Goal: Information Seeking & Learning: Learn about a topic

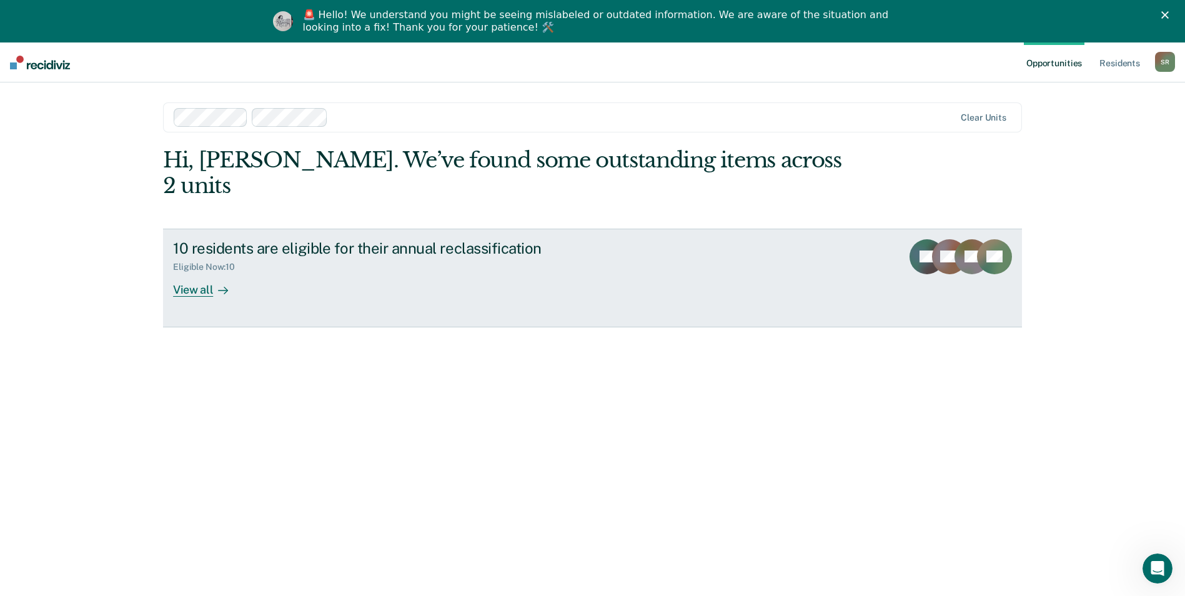
click at [181, 272] on div "View all" at bounding box center [208, 284] width 70 height 24
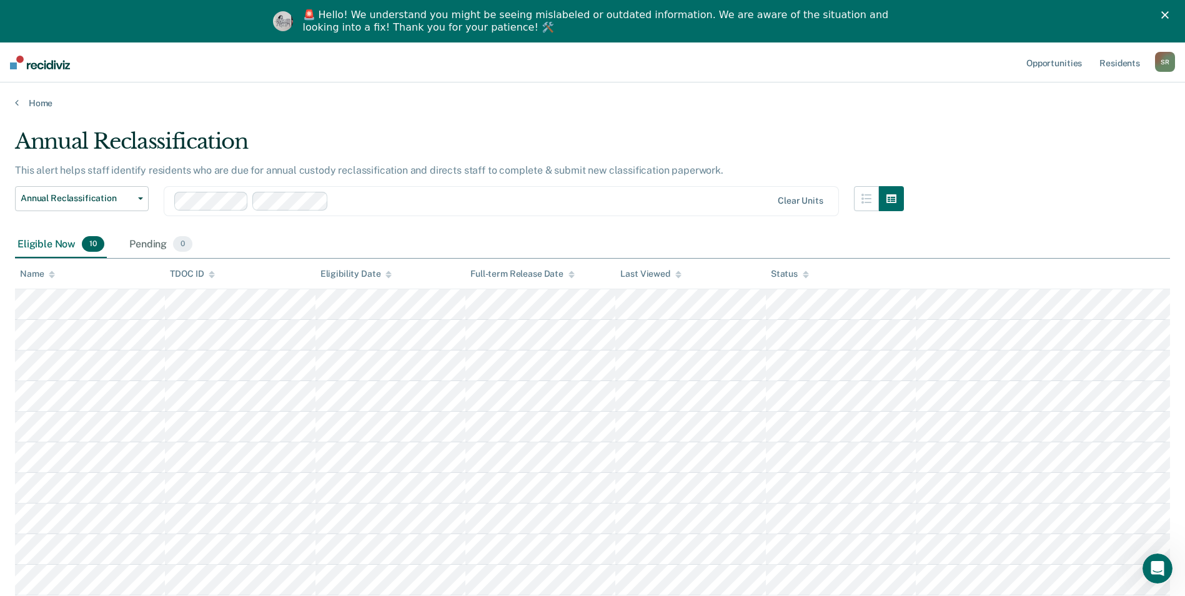
scroll to position [62, 0]
